Goal: Answer question/provide support

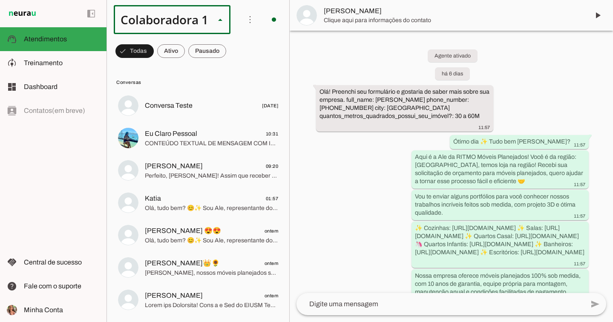
click at [234, 73] on slot at bounding box center [286, 78] width 104 height 10
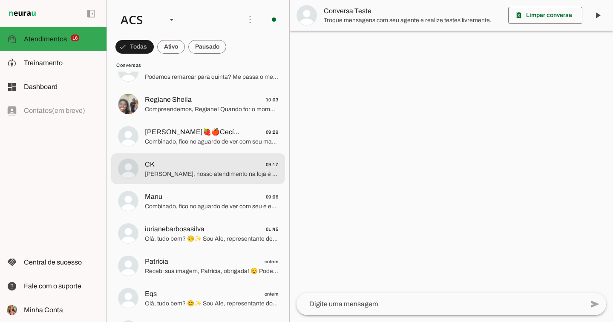
scroll to position [725, 0]
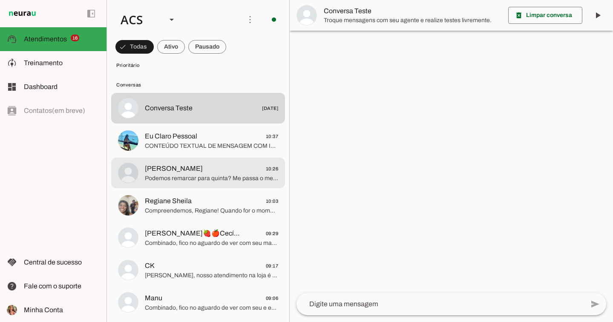
click at [232, 175] on span "Podemos remarcar para quinta? Me passa o melhor horário e dia pra você [PERSON_…" at bounding box center [211, 178] width 133 height 9
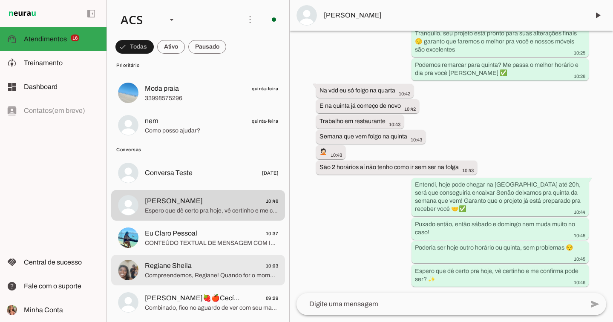
scroll to position [612, 0]
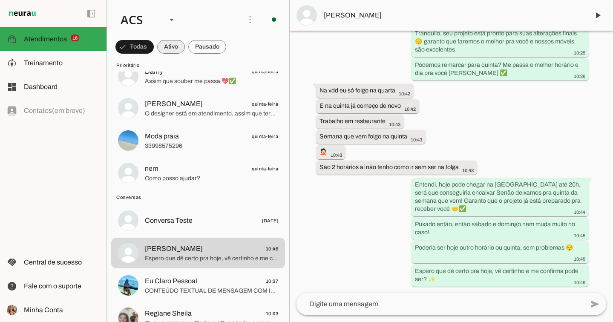
click at [171, 46] on span at bounding box center [171, 47] width 28 height 20
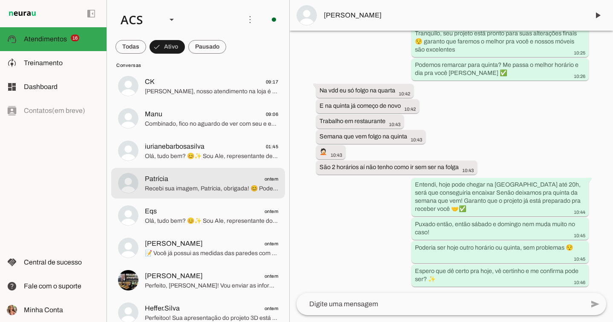
scroll to position [161, 0]
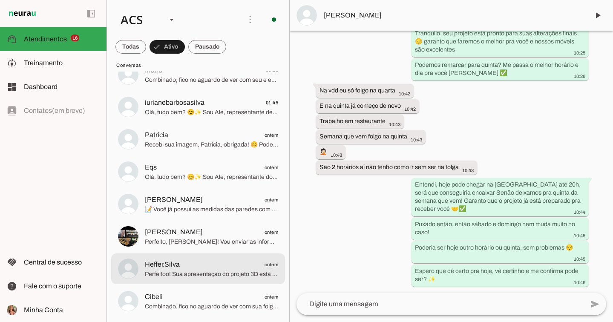
click at [187, 273] on span "Perfeitoo! Sua apresentação do projeto 3D está marcada para sábado, dia [DATE] …" at bounding box center [211, 274] width 133 height 9
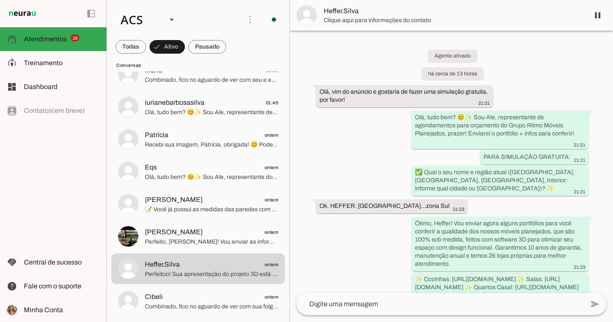
scroll to position [2425, 0]
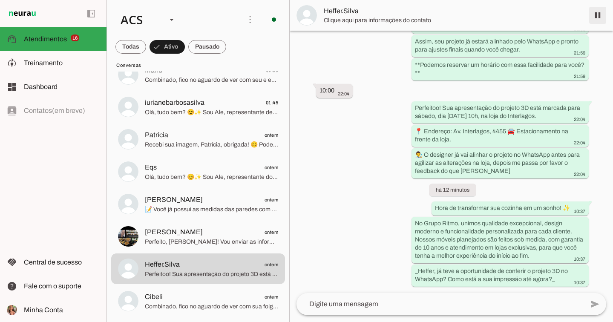
click at [601, 16] on span at bounding box center [597, 15] width 20 height 20
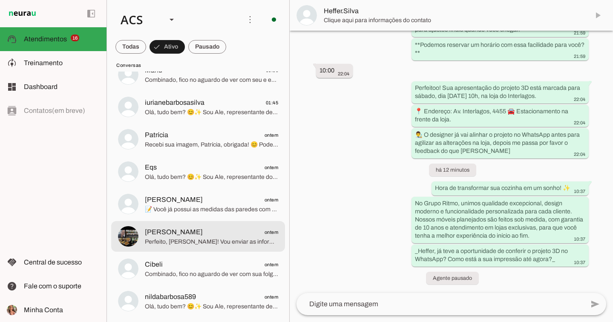
click at [232, 236] on span "[PERSON_NAME] ontem" at bounding box center [211, 232] width 133 height 11
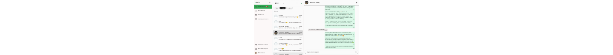
scroll to position [203, 0]
